Goal: Transaction & Acquisition: Obtain resource

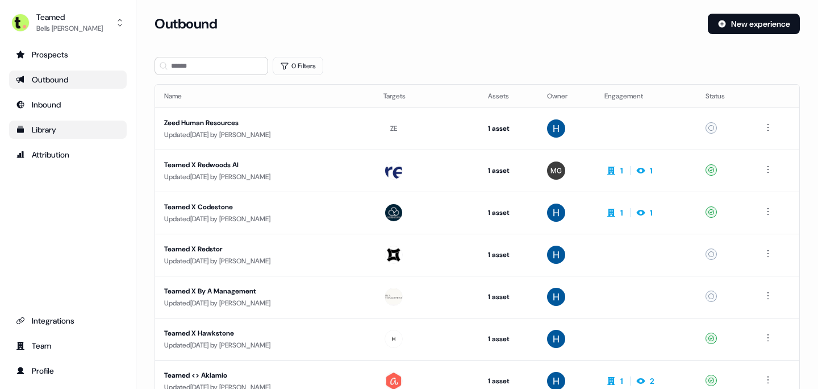
click at [44, 127] on div "Library" at bounding box center [68, 129] width 104 height 11
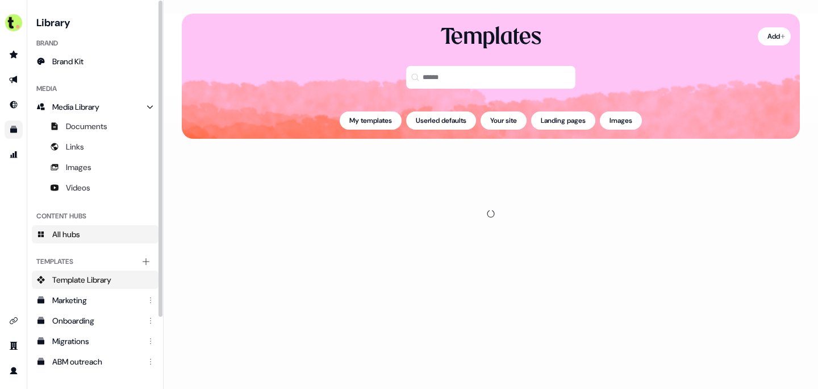
click at [66, 232] on span "All hubs" at bounding box center [66, 233] width 28 height 11
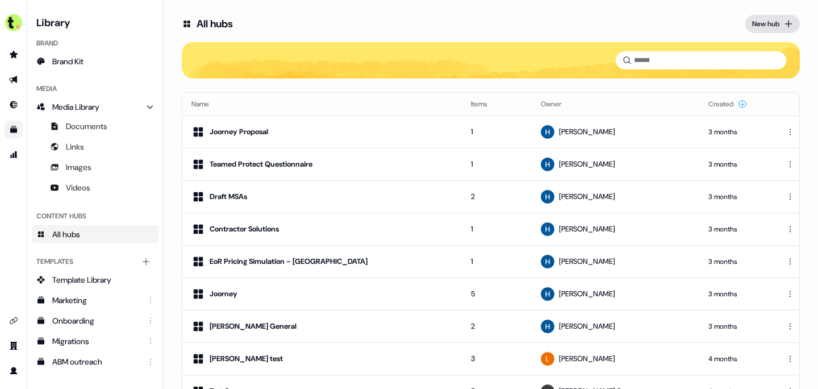
click at [784, 27] on icon at bounding box center [788, 23] width 9 height 9
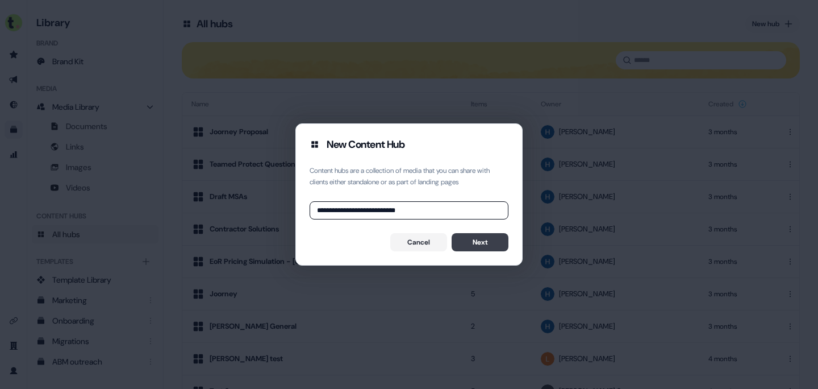
type input "**********"
click at [477, 248] on button "Next" at bounding box center [480, 242] width 57 height 18
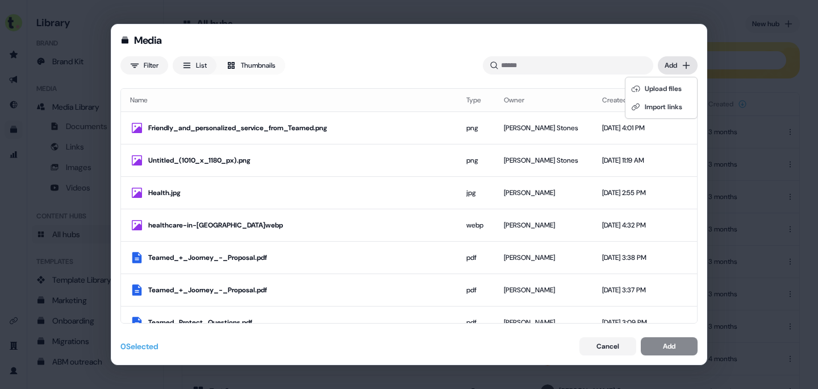
click at [690, 59] on div "Media Filter List Thumbnails Uploaded Add Name Type Owner Created date Friendly…" at bounding box center [409, 194] width 818 height 389
click at [673, 91] on div "Upload files" at bounding box center [661, 89] width 67 height 18
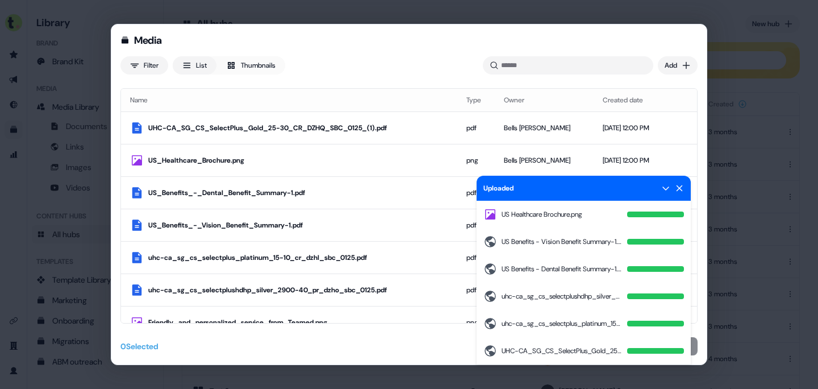
click at [680, 192] on icon at bounding box center [679, 188] width 9 height 9
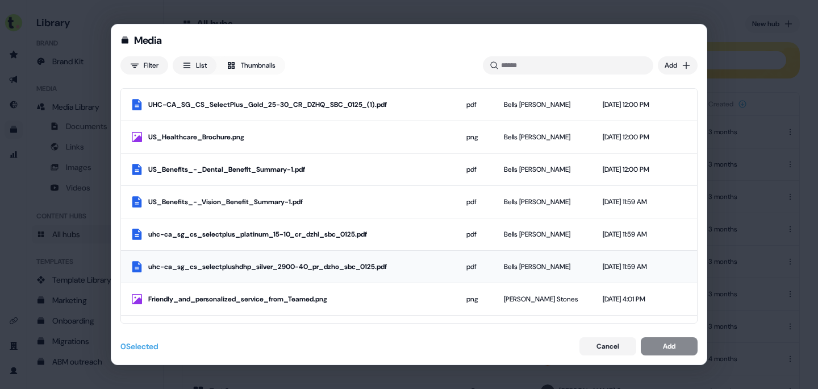
scroll to position [20, 0]
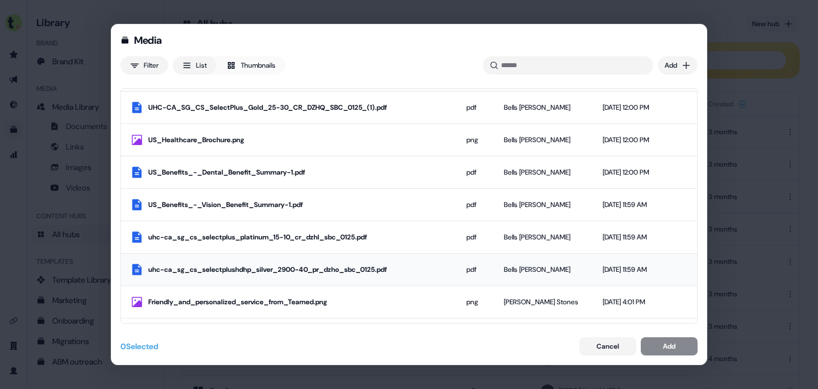
click at [335, 275] on div "uhc-ca_sg_cs_selectplushdhp_silver_2900-40_pr_dzho_sbc_0125.pdf" at bounding box center [298, 269] width 300 height 11
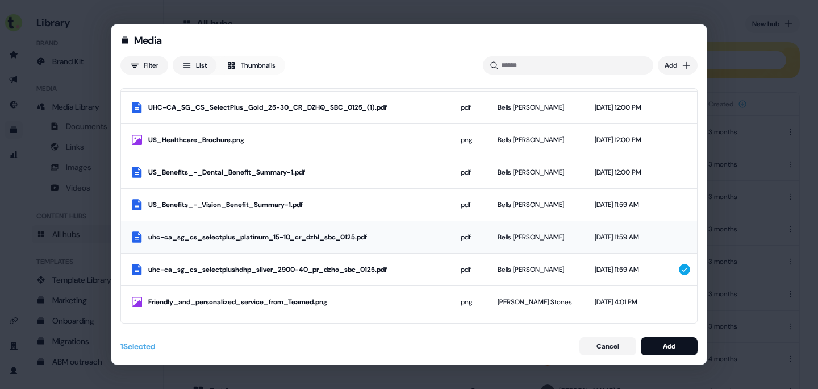
click at [376, 246] on td "uhc-ca_sg_cs_selectplus_platinum_15-10_cr_dzhl_sbc_0125.pdf" at bounding box center [286, 237] width 331 height 32
click at [382, 198] on div "US_Benefits_-_Vision_Benefit_Summary-1.pdf" at bounding box center [286, 205] width 313 height 14
click at [365, 168] on div "US_Benefits_-_Dental_Benefit_Summary-1.pdf" at bounding box center [295, 172] width 294 height 11
click at [357, 149] on td "US_Healthcare_Brochure.png" at bounding box center [286, 139] width 331 height 32
click at [371, 113] on div "UHC-CA_SG_CS_SelectPlus_Gold_25-30_CR_DZHQ_SBC_0125_(1).pdf" at bounding box center [295, 107] width 294 height 11
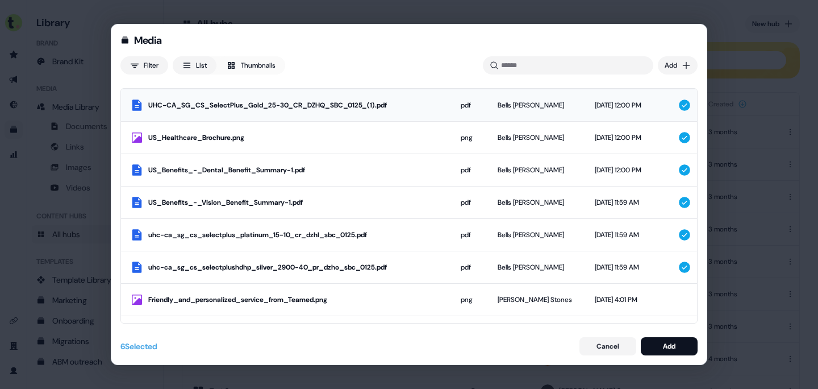
scroll to position [0, 0]
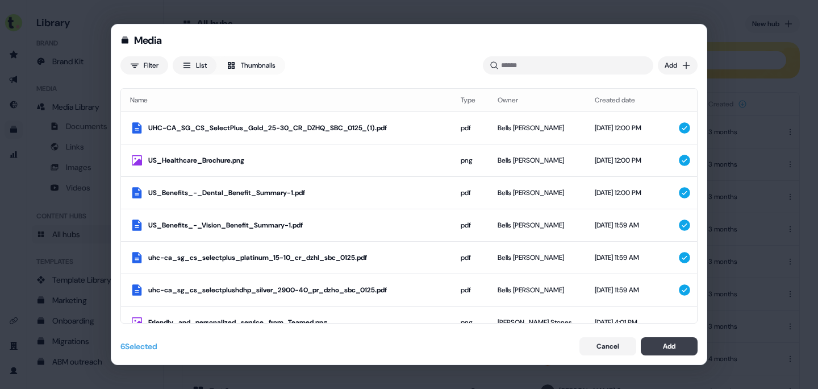
click at [660, 348] on button "Add" at bounding box center [669, 346] width 57 height 18
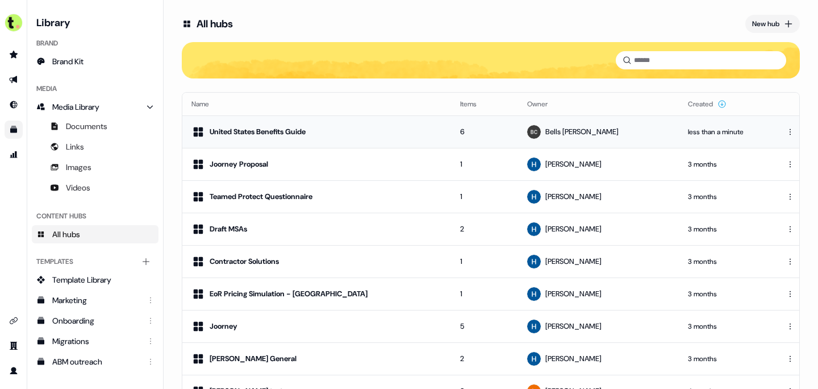
click at [323, 137] on div "United States Benefits Guide" at bounding box center [317, 132] width 251 height 14
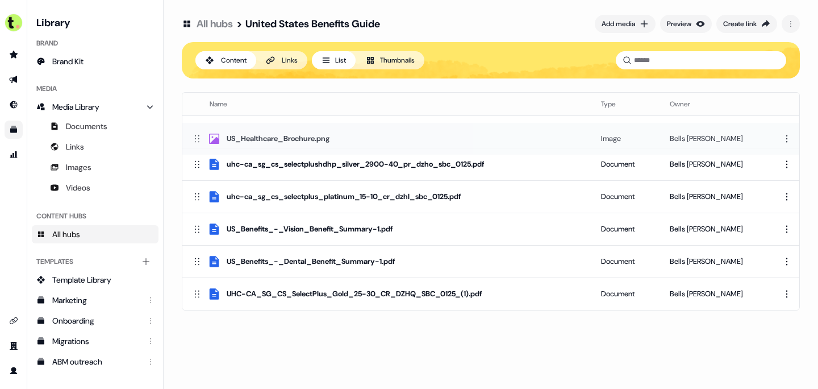
drag, startPoint x: 196, startPoint y: 261, endPoint x: 196, endPoint y: 139, distance: 122.8
click at [196, 139] on icon at bounding box center [197, 138] width 11 height 11
click at [259, 134] on div "US_Healthcare_Brochure.png" at bounding box center [278, 131] width 103 height 11
click at [300, 172] on td "uhc-ca_sg_cs_selectplushdhp_silver_2900-40_pr_dzho_sbc_0125.pdf" at bounding box center [387, 164] width 410 height 32
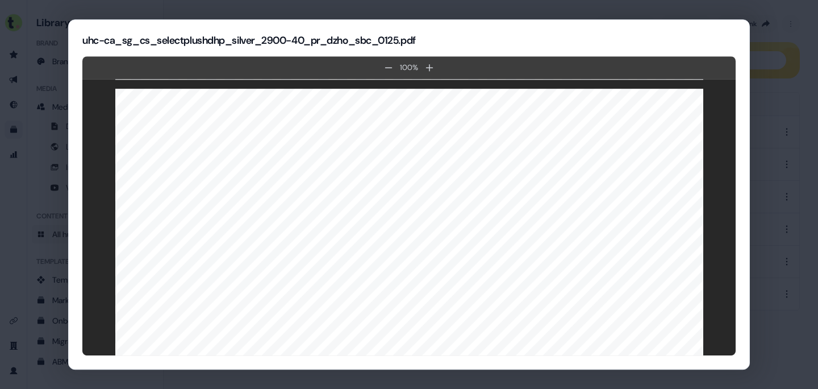
scroll to position [2490, 0]
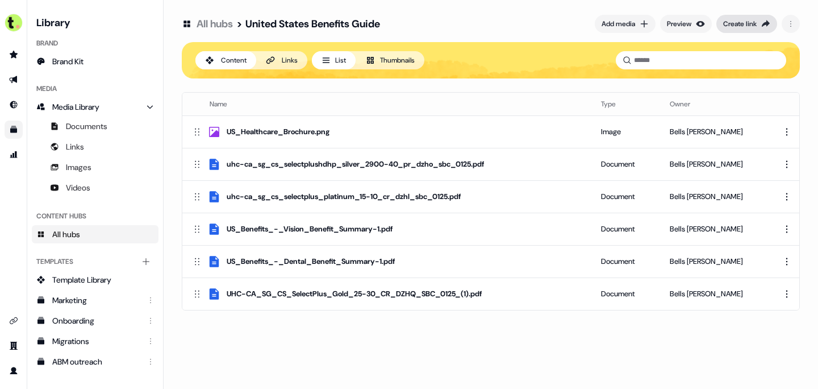
click at [733, 25] on div "Create link" at bounding box center [740, 23] width 34 height 11
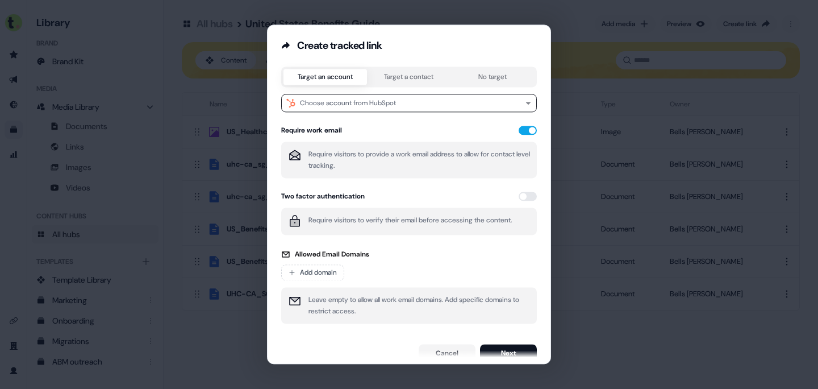
scroll to position [0, 0]
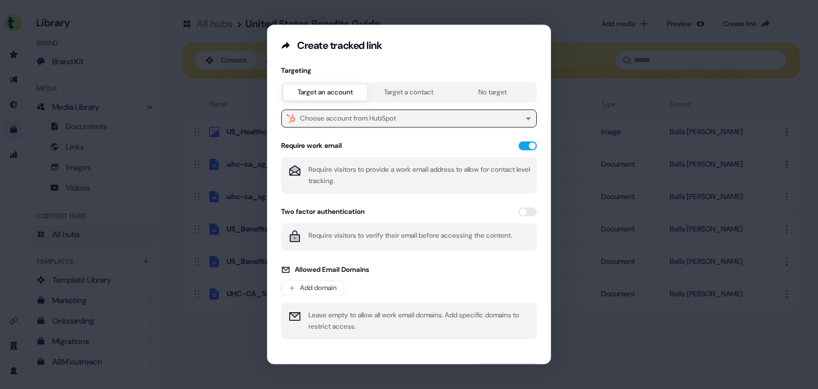
click at [410, 123] on button "Choose account from HubSpot" at bounding box center [409, 118] width 256 height 18
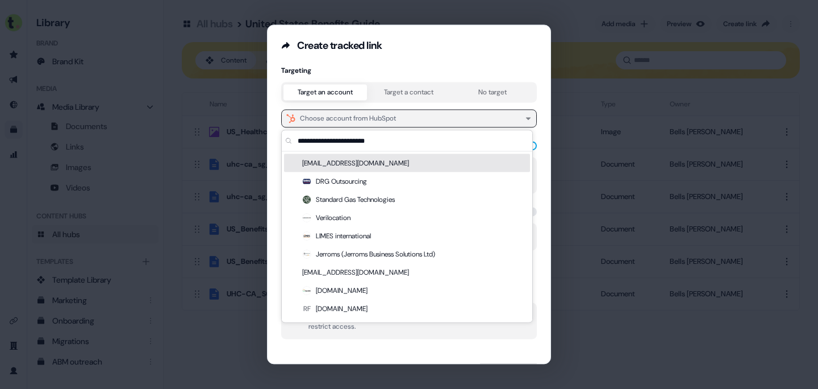
click at [407, 119] on button "Choose account from HubSpot" at bounding box center [409, 118] width 256 height 18
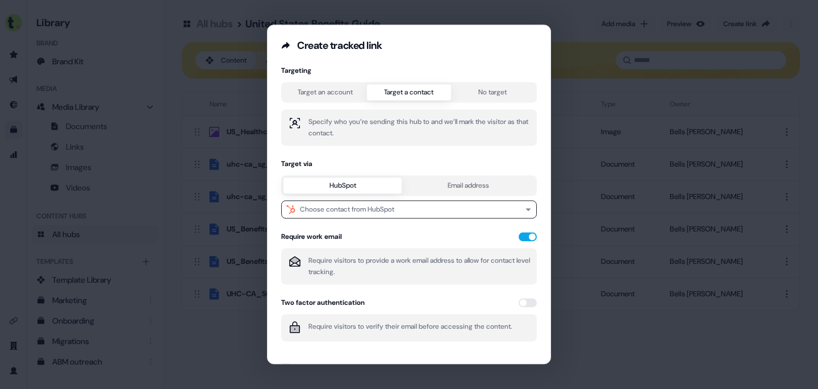
click at [407, 97] on button "Target a contact" at bounding box center [409, 92] width 84 height 16
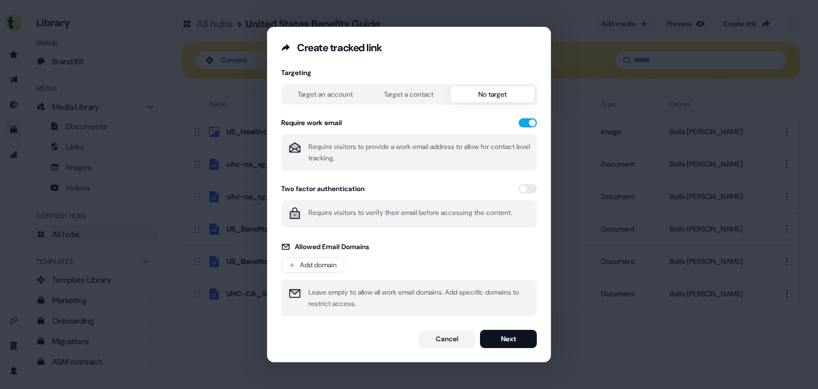
click at [485, 95] on button "No target" at bounding box center [493, 94] width 84 height 16
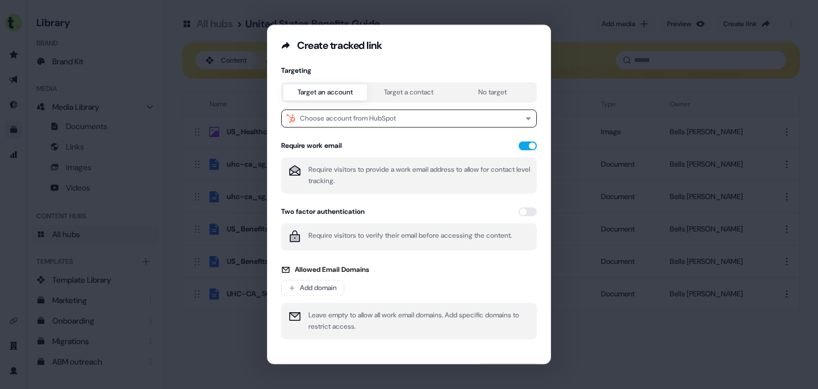
click at [338, 100] on button "Target an account" at bounding box center [326, 92] width 84 height 16
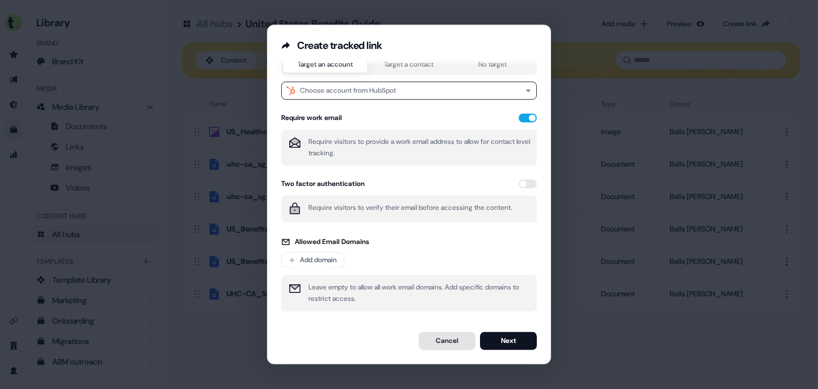
click at [438, 346] on button "Cancel" at bounding box center [447, 340] width 57 height 18
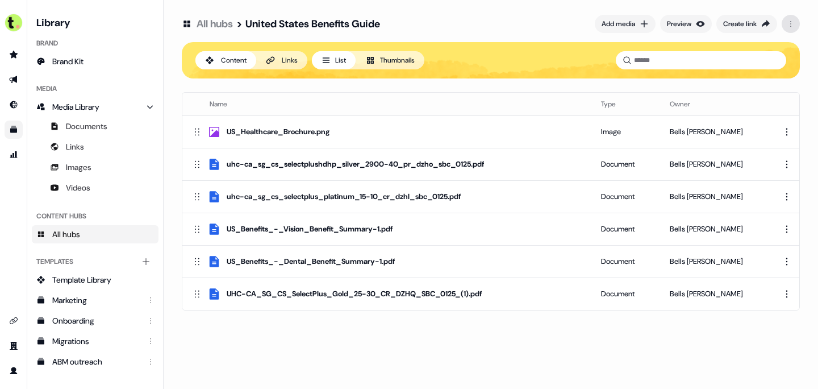
click at [793, 30] on html "For the best experience switch devices to a bigger screen. Go to [DOMAIN_NAME] …" at bounding box center [409, 194] width 818 height 389
click at [526, 26] on html "For the best experience switch devices to a bigger screen. Go to [DOMAIN_NAME] …" at bounding box center [409, 194] width 818 height 389
click at [15, 55] on icon "Go to prospects" at bounding box center [14, 54] width 8 height 7
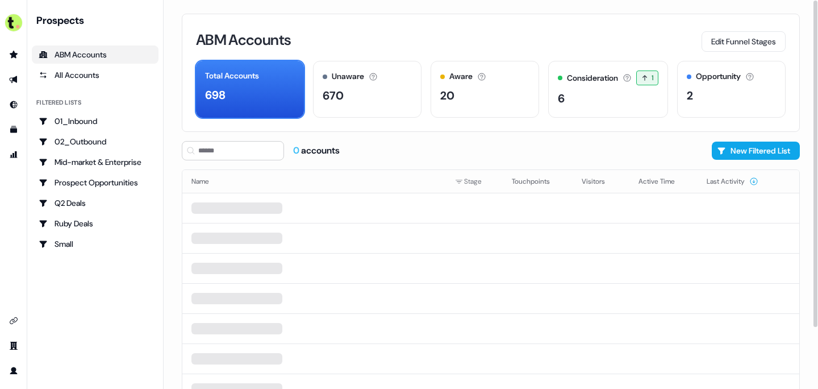
click at [451, 30] on div "ABM Accounts Edit Funnel Stages" at bounding box center [491, 40] width 590 height 24
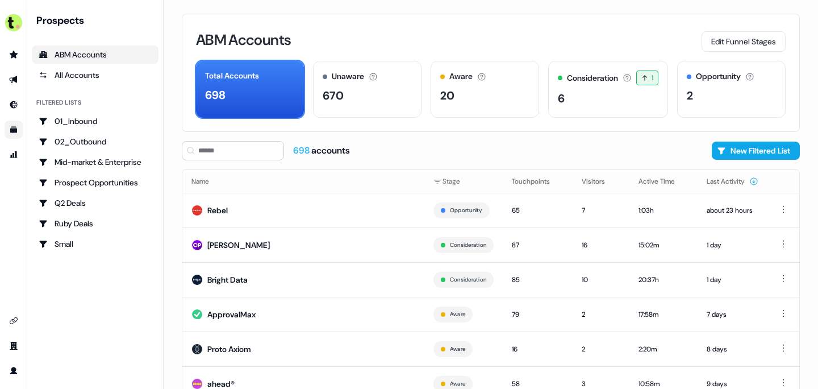
click at [20, 132] on link "Go to templates" at bounding box center [14, 129] width 18 height 18
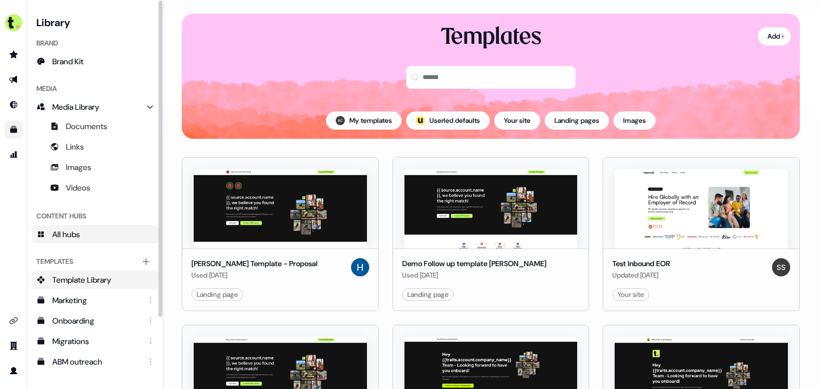
click at [70, 235] on span "All hubs" at bounding box center [66, 233] width 28 height 11
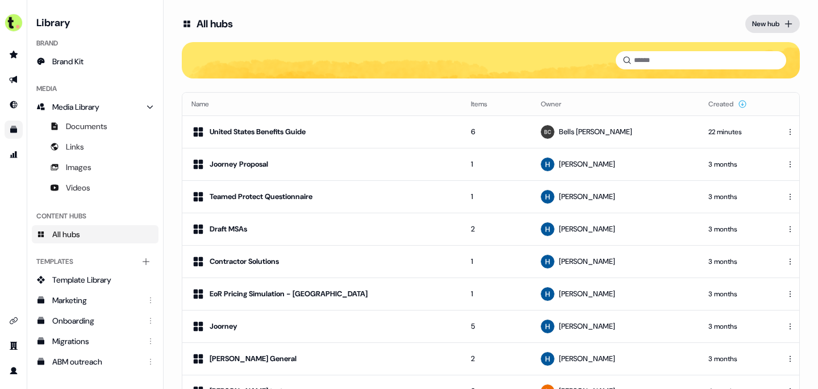
click at [784, 28] on button "New hub" at bounding box center [773, 24] width 55 height 18
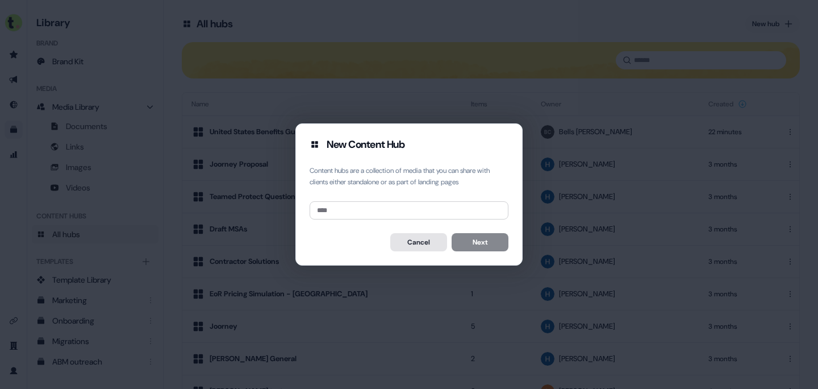
click at [407, 242] on button "Cancel" at bounding box center [418, 242] width 57 height 18
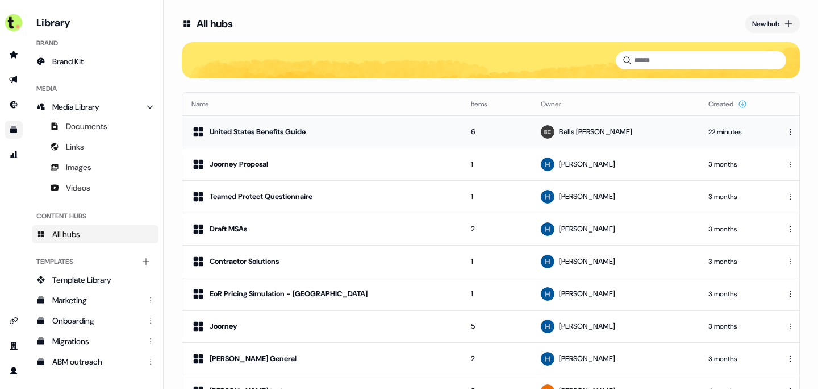
click at [377, 130] on div "United States Benefits Guide" at bounding box center [322, 132] width 261 height 14
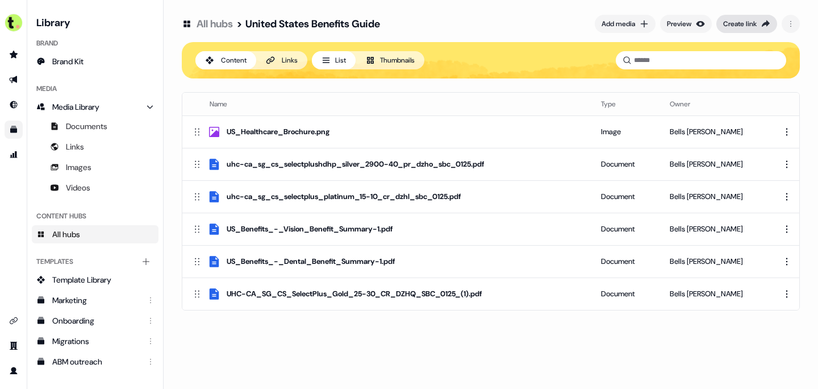
click at [751, 27] on div "Create link" at bounding box center [740, 23] width 34 height 11
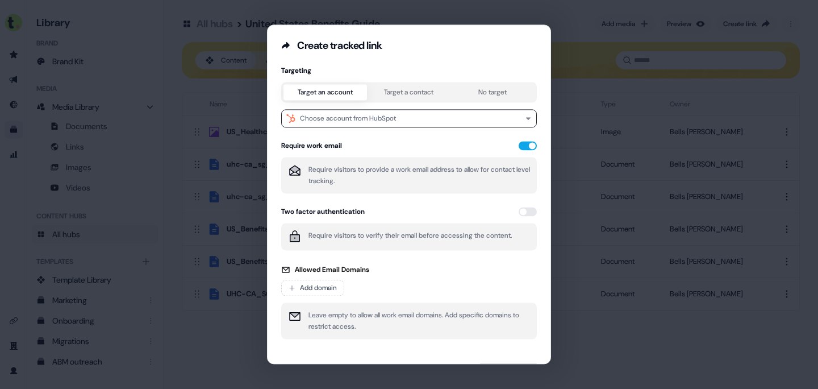
scroll to position [28, 0]
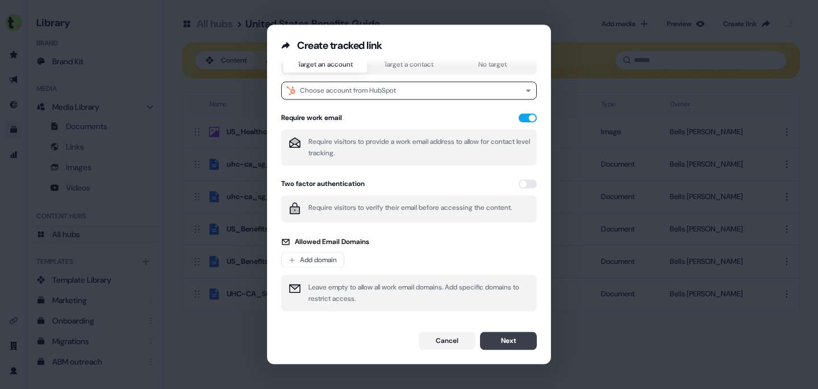
click at [493, 346] on button "Next" at bounding box center [508, 340] width 57 height 18
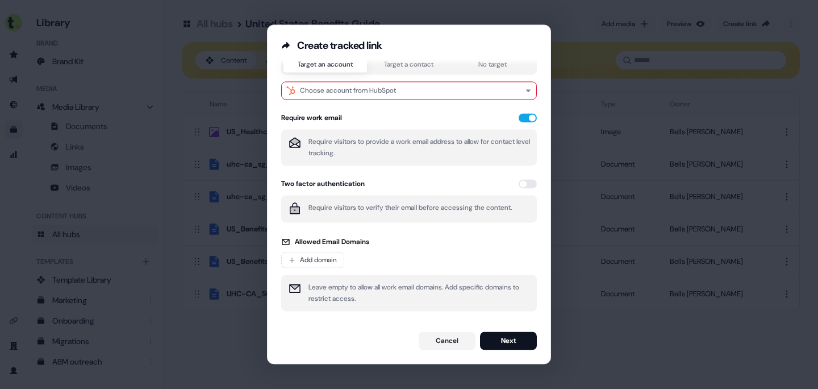
scroll to position [0, 0]
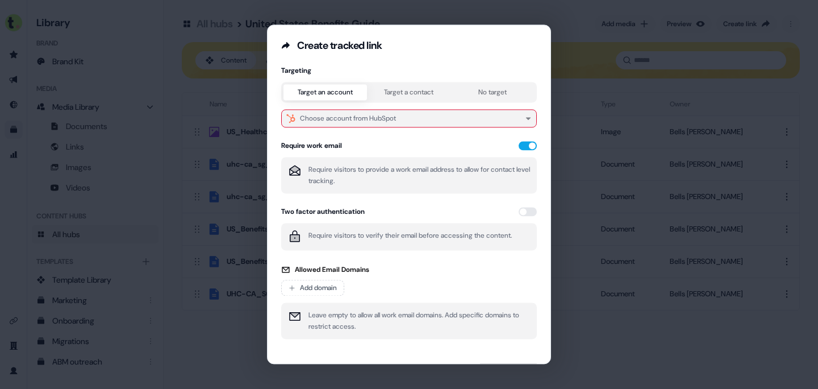
click at [508, 123] on button "Choose account from HubSpot" at bounding box center [409, 118] width 256 height 18
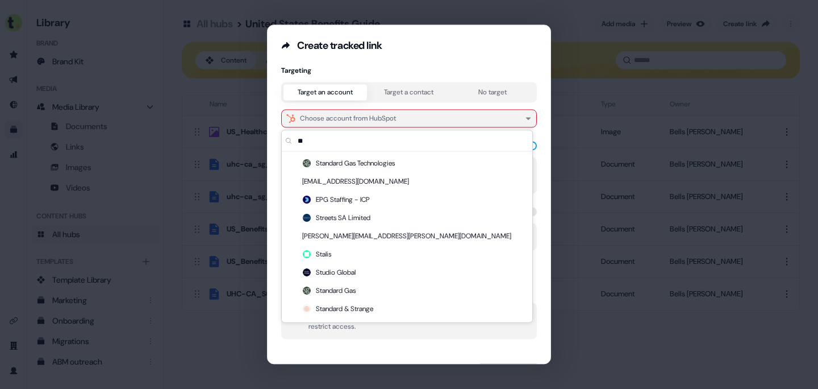
type input "*"
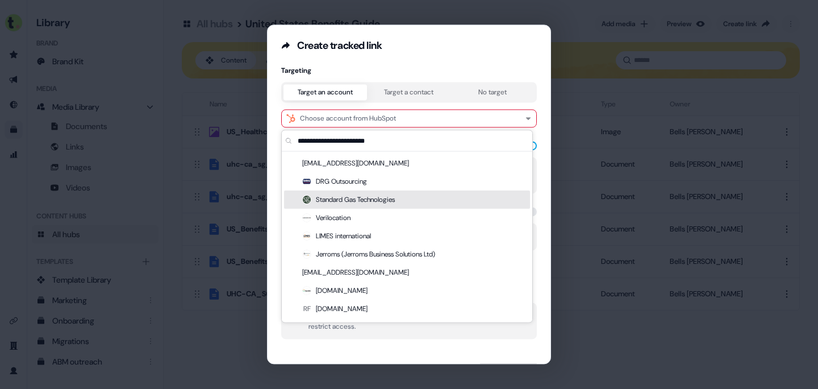
click at [467, 70] on div "Targeting" at bounding box center [409, 70] width 256 height 9
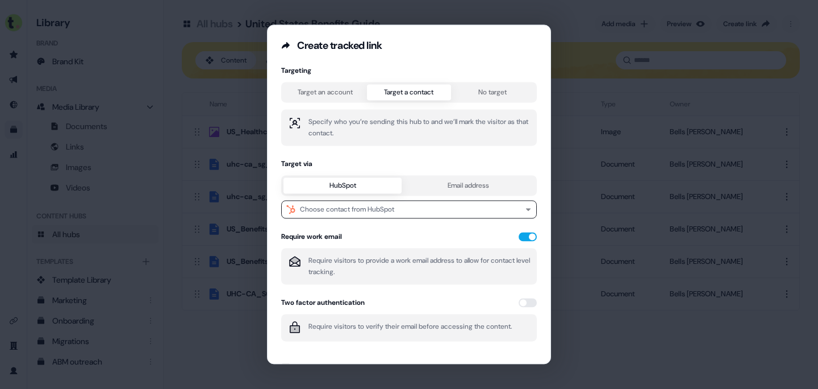
click at [401, 92] on button "Target a contact" at bounding box center [409, 92] width 84 height 16
click at [435, 214] on button "Choose contact from HubSpot" at bounding box center [409, 209] width 256 height 18
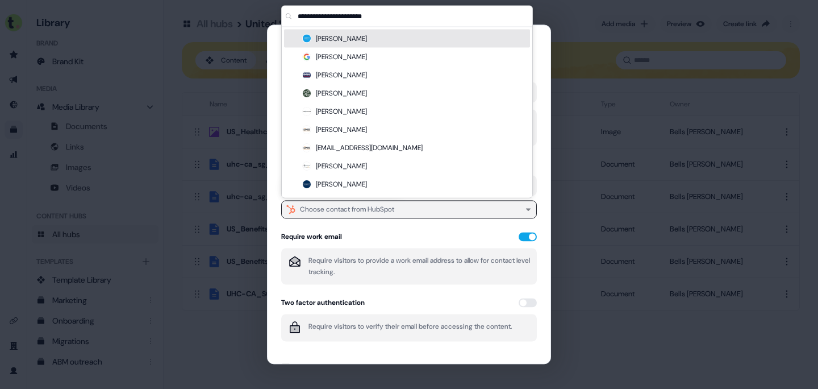
click at [435, 214] on button "Choose contact from HubSpot" at bounding box center [409, 209] width 256 height 18
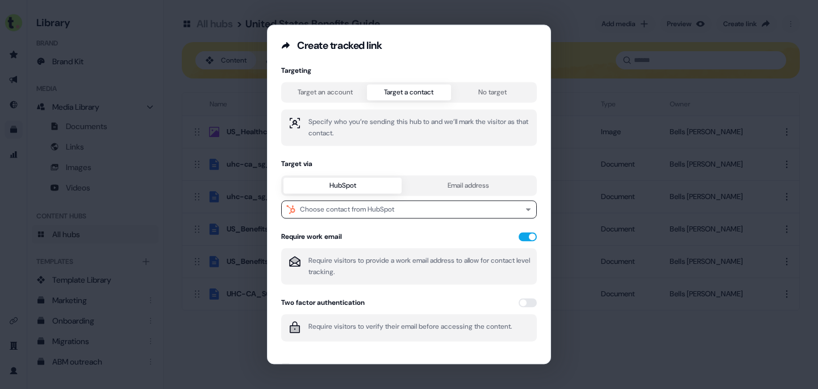
click at [338, 90] on button "Target an account" at bounding box center [326, 92] width 84 height 16
